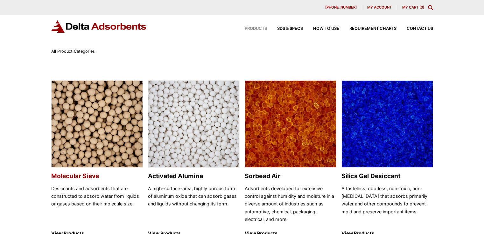
click at [93, 146] on img at bounding box center [97, 124] width 91 height 87
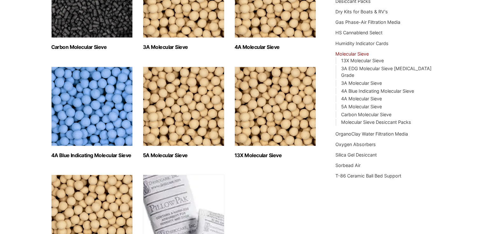
scroll to position [191, 0]
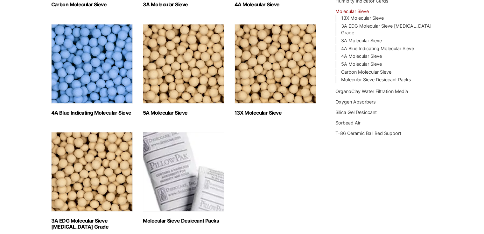
click at [248, 88] on img "Visit product category 13X Molecular Sieve" at bounding box center [274, 63] width 81 height 79
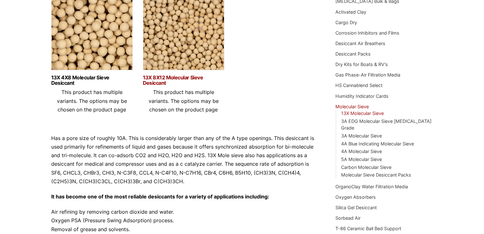
click at [152, 78] on link "13X 8X12 Molecular Sieve Desiccant" at bounding box center [183, 80] width 81 height 11
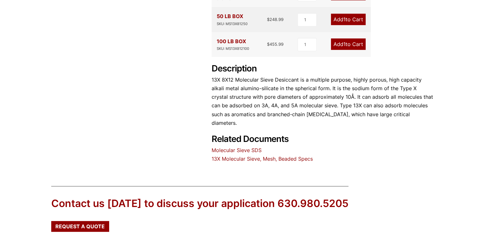
scroll to position [286, 0]
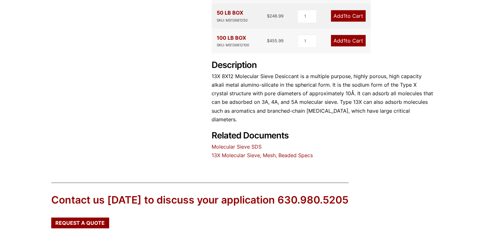
click at [245, 152] on link "13X Molecular Sieve, Mesh, Beaded Specs" at bounding box center [261, 155] width 101 height 6
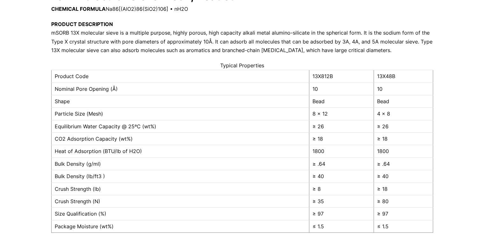
scroll to position [32, 0]
